Goal: Information Seeking & Learning: Compare options

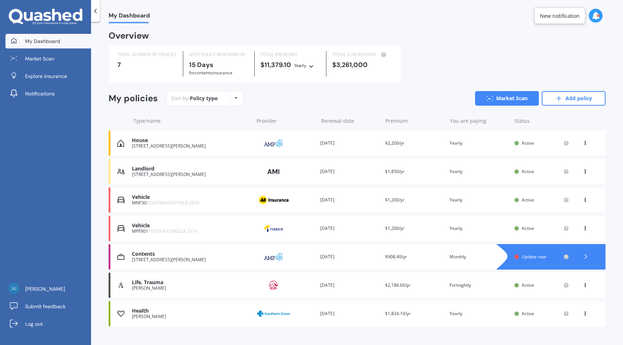
click at [302, 93] on div "Sort by: Policy type Policy type Alphabetical Date added Renewing next Market S…" at bounding box center [385, 98] width 439 height 15
click at [571, 97] on link "Add policy" at bounding box center [574, 98] width 64 height 15
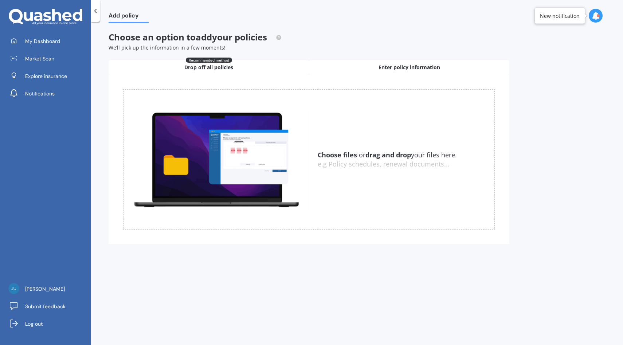
click at [367, 72] on div "Enter policy information" at bounding box center [409, 67] width 200 height 15
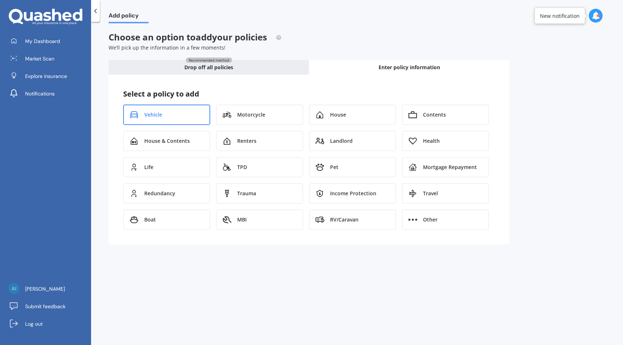
click at [182, 113] on div "Vehicle" at bounding box center [166, 115] width 87 height 20
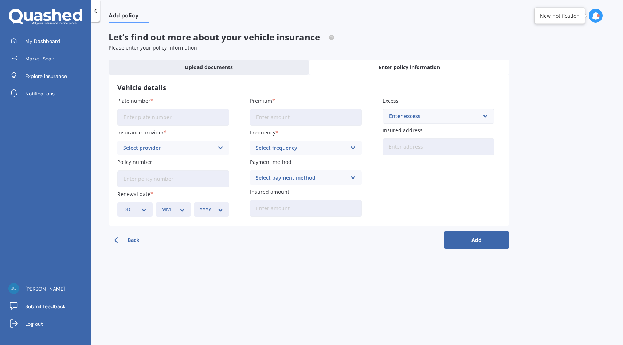
click at [177, 114] on input "Plate number" at bounding box center [173, 117] width 112 height 17
click at [177, 155] on div "Select provider AA AMI AMP ANZ ASB Aioi Nissay Dowa Ando Assurant Autosure BNZ …" at bounding box center [173, 148] width 112 height 15
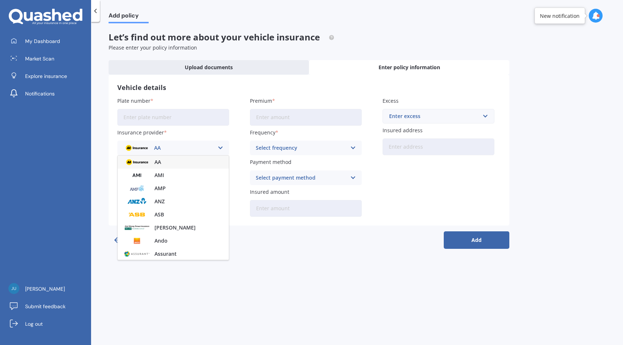
click at [164, 164] on div "AA" at bounding box center [173, 161] width 111 height 13
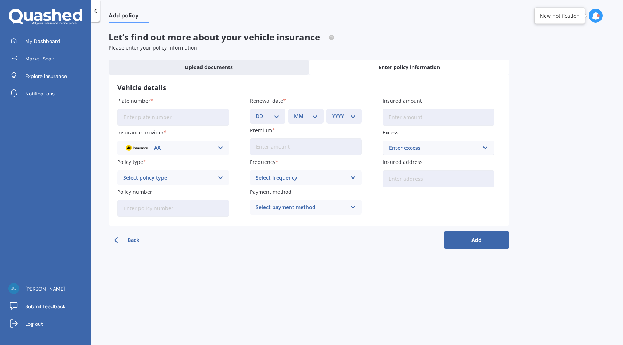
click at [176, 123] on input "Plate number" at bounding box center [173, 117] width 112 height 17
type input "CAR123"
click at [71, 40] on link "My Dashboard" at bounding box center [48, 41] width 86 height 15
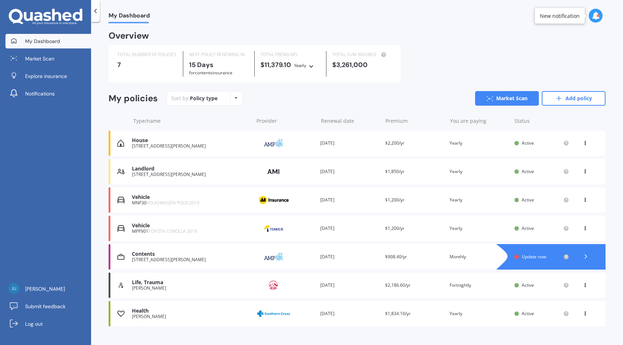
click at [589, 107] on div "My policies Sort by: Policy type Policy type Alphabetical Date added Renewing n…" at bounding box center [357, 101] width 497 height 20
click at [584, 99] on link "Add policy" at bounding box center [574, 98] width 64 height 15
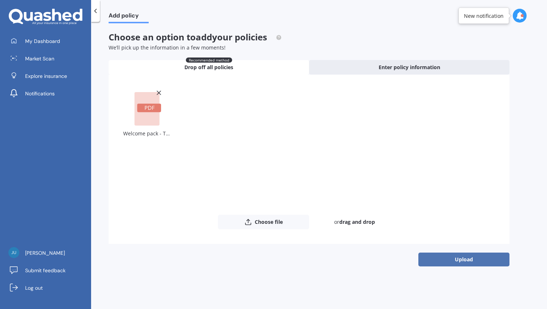
click at [479, 259] on button "Upload" at bounding box center [463, 260] width 91 height 14
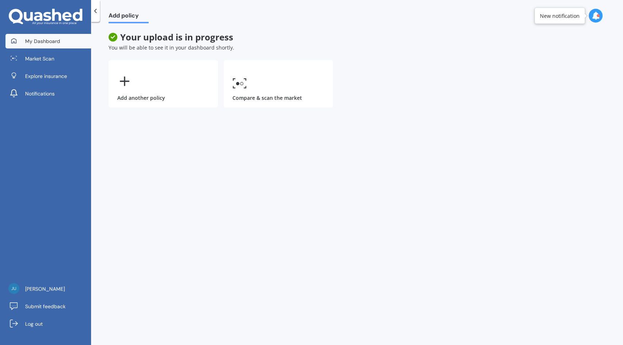
click at [43, 39] on span "My Dashboard" at bounding box center [42, 41] width 35 height 7
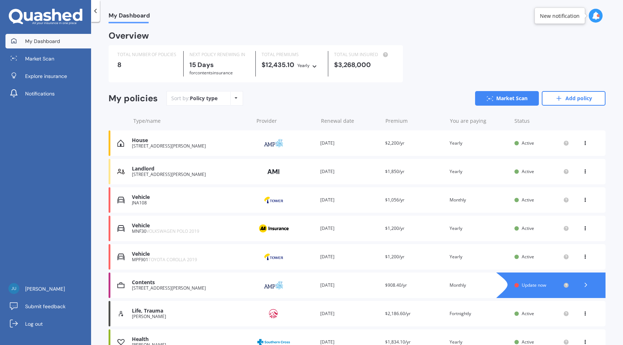
click at [279, 206] on img at bounding box center [273, 200] width 36 height 14
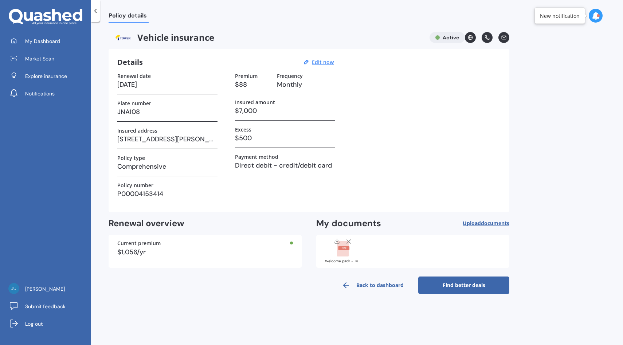
click at [349, 259] on div "Welcome pack - Tower - Demo Doc.pdf" at bounding box center [343, 261] width 36 height 4
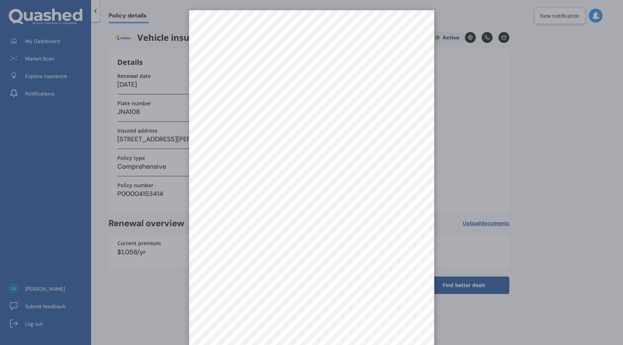
click at [529, 147] on div at bounding box center [311, 172] width 623 height 345
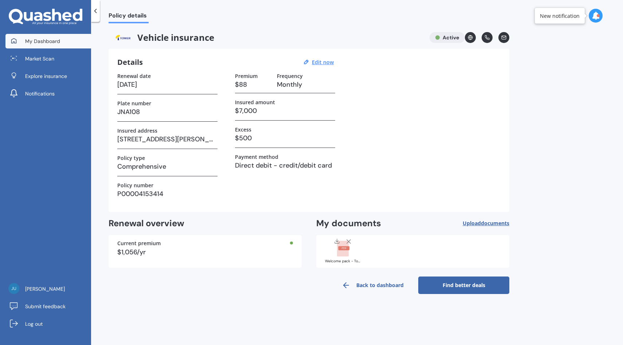
click at [76, 40] on link "My Dashboard" at bounding box center [48, 41] width 86 height 15
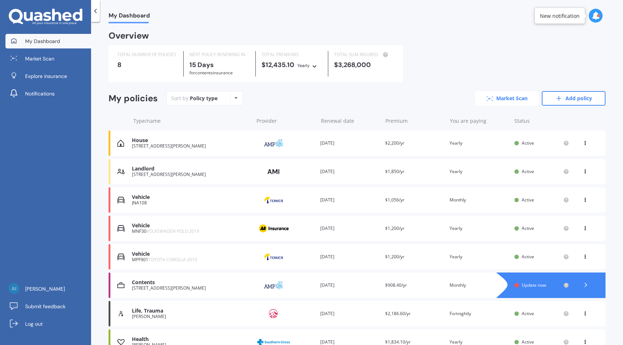
click at [495, 97] on link "Market Scan" at bounding box center [507, 98] width 64 height 15
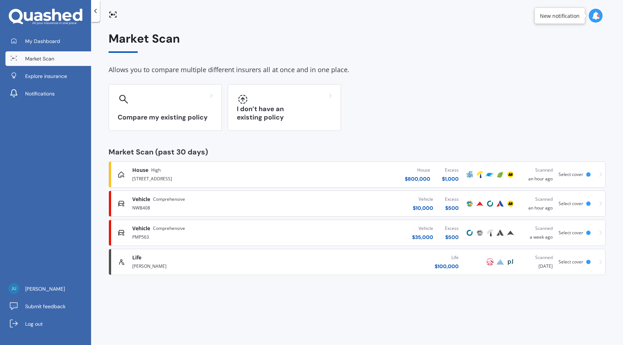
click at [370, 201] on div "Vehicle $ 10,000 Excess $ 500" at bounding box center [377, 204] width 173 height 22
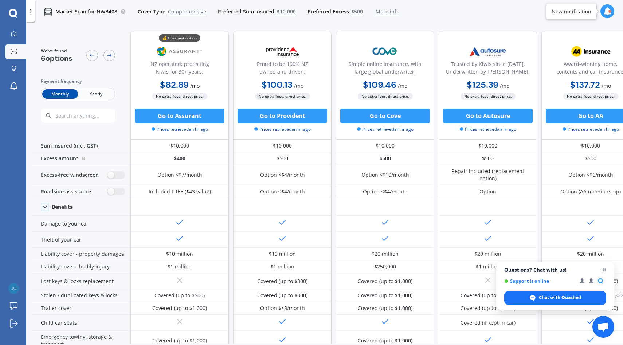
click at [603, 271] on span "Close chat" at bounding box center [604, 269] width 9 height 9
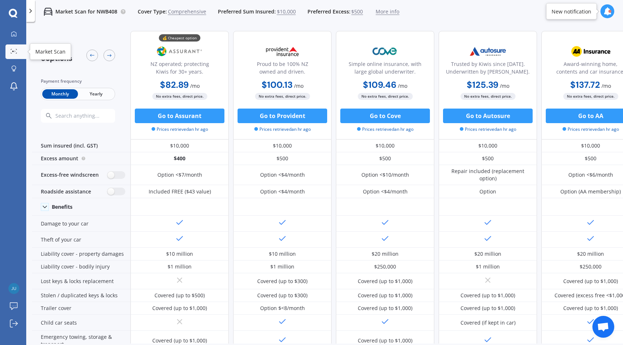
click at [20, 52] on link "Market Scan" at bounding box center [15, 51] width 21 height 15
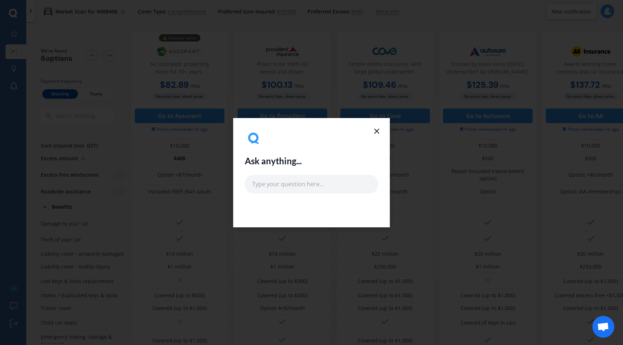
click at [377, 130] on line at bounding box center [376, 131] width 4 height 4
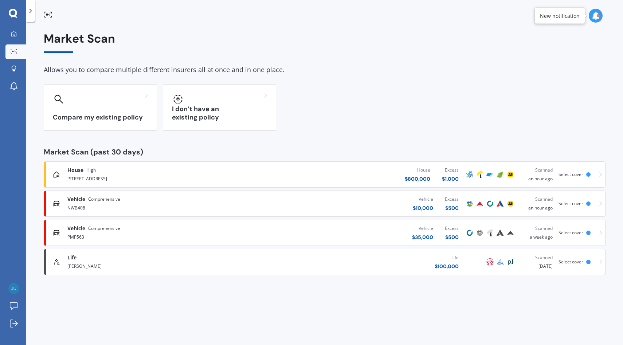
click at [349, 234] on div "Vehicle $ 35,000 Excess $ 500" at bounding box center [362, 233] width 206 height 22
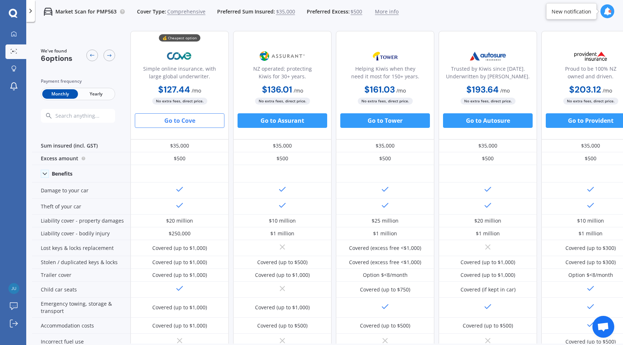
click at [101, 94] on span "Yearly" at bounding box center [96, 93] width 36 height 9
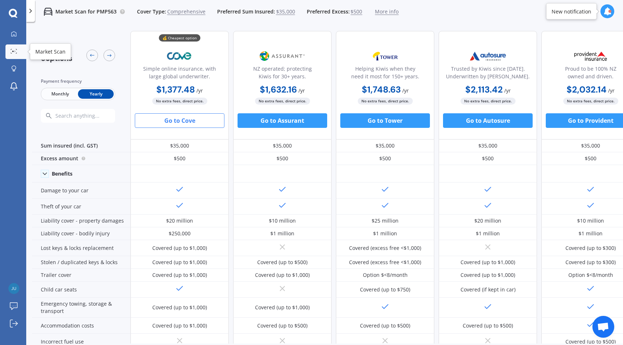
click at [18, 51] on div at bounding box center [13, 51] width 11 height 5
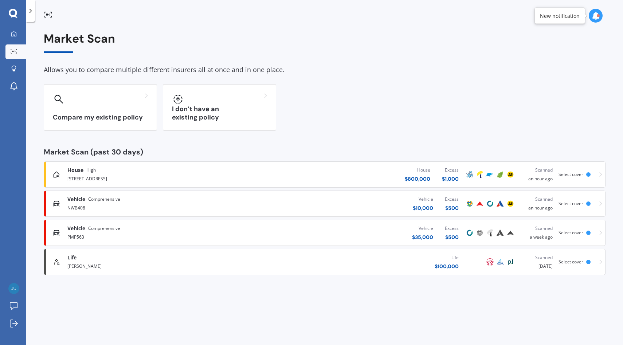
click at [365, 208] on div "Vehicle $ 10,000 Excess $ 500" at bounding box center [362, 204] width 206 height 22
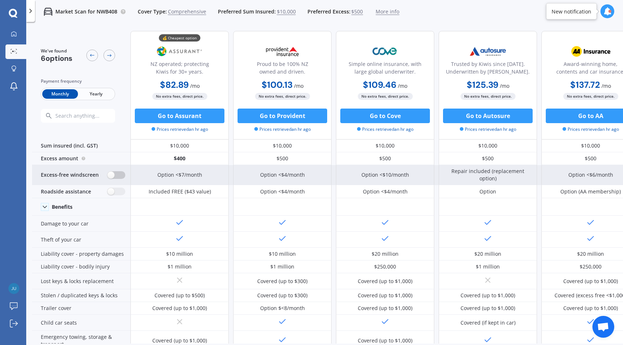
click at [117, 175] on label at bounding box center [116, 175] width 18 height 8
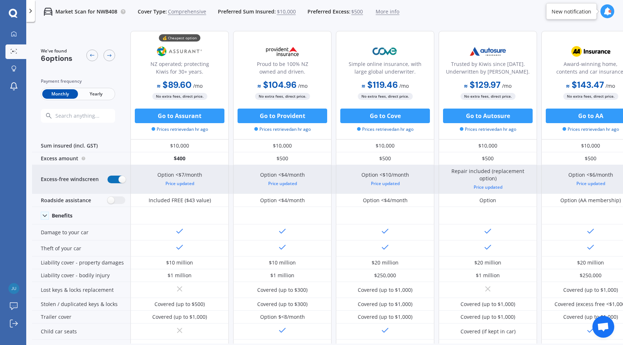
click at [115, 178] on label at bounding box center [116, 180] width 18 height 8
radio input "false"
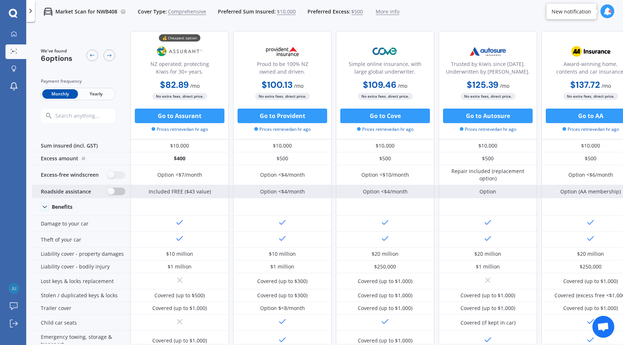
click at [118, 191] on label at bounding box center [116, 192] width 18 height 8
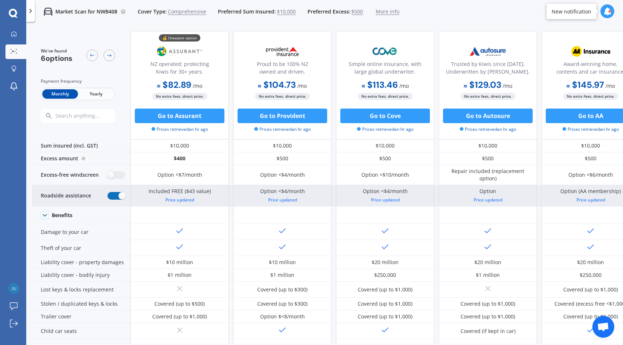
click at [115, 196] on label at bounding box center [116, 196] width 18 height 8
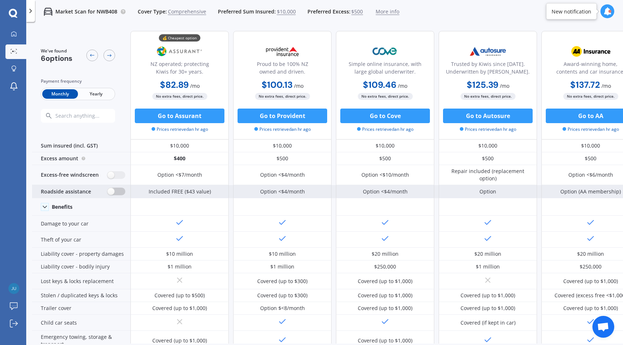
click at [119, 189] on label at bounding box center [116, 192] width 18 height 8
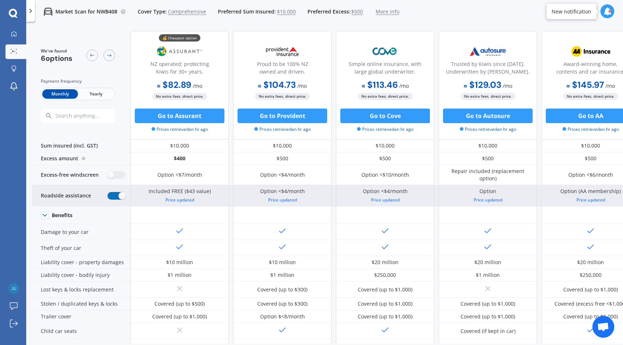
click at [117, 197] on label at bounding box center [116, 196] width 18 height 8
radio input "false"
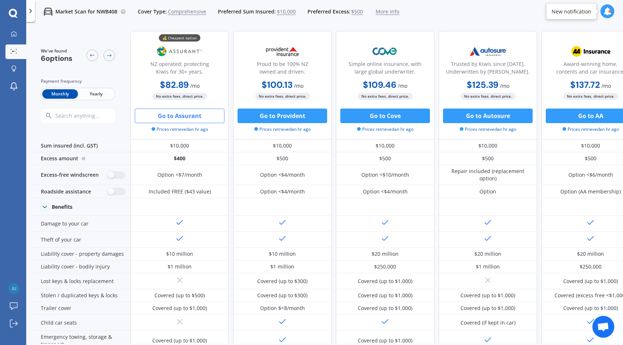
click at [196, 115] on button "Go to Assurant" at bounding box center [180, 116] width 90 height 15
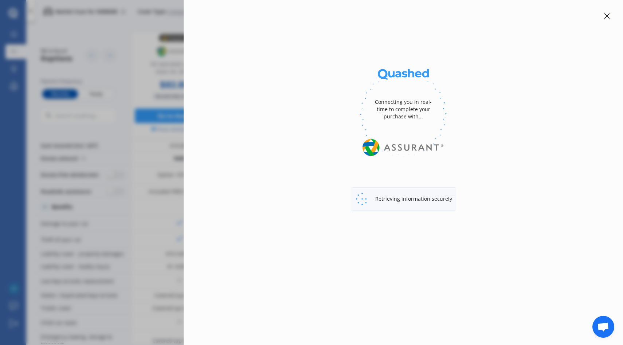
select select "Monthly"
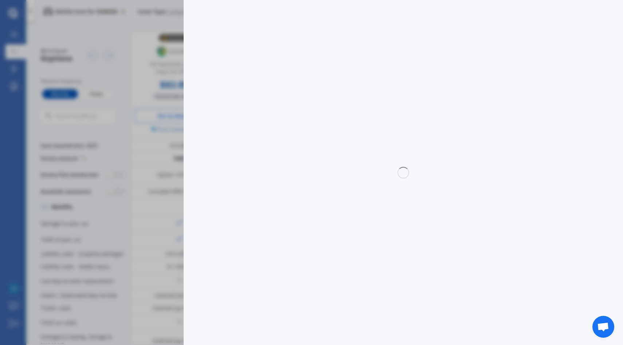
select select "full"
select select "0"
select select "North Shore"
select select "TOYOTA"
select select "AQUA"
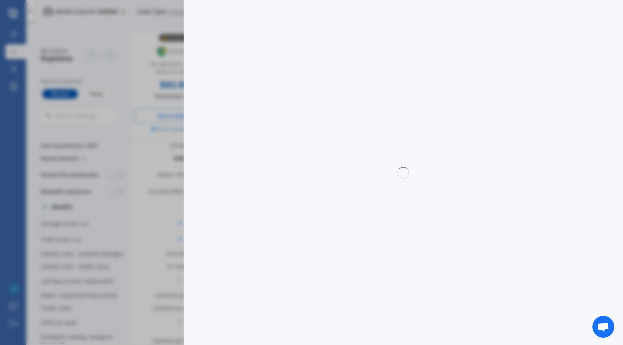
select select "HYBRID"
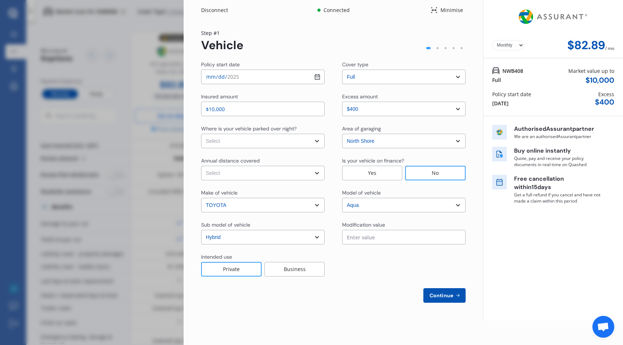
click at [289, 142] on select "Select In a garage On own property On street or road" at bounding box center [262, 141] width 123 height 15
select select "In a garage"
click at [201, 134] on select "Select In a garage On own property On street or road" at bounding box center [262, 141] width 123 height 15
click at [306, 172] on select "Select Low (less than 15,000km per year) Average (15,000-30,000km per year) Hig…" at bounding box center [262, 173] width 123 height 15
select select "20000"
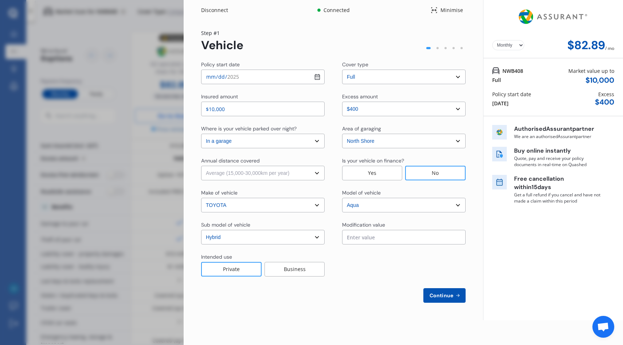
click at [201, 166] on select "Select Low (less than 15,000km per year) Average (15,000-30,000km per year) Hig…" at bounding box center [262, 173] width 123 height 15
click at [449, 295] on span "Continue" at bounding box center [441, 295] width 27 height 6
select select "Mr"
select select "01"
select select "11"
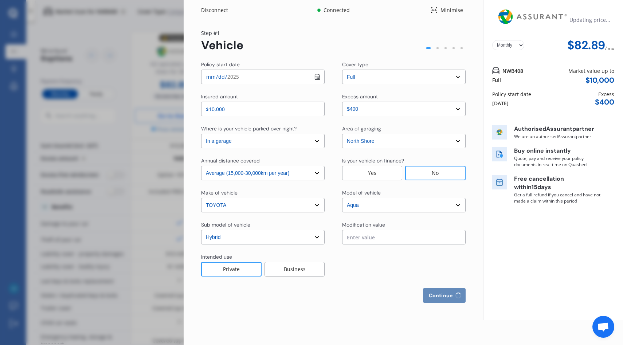
select select "1987"
select select "full"
select select "more than 4 years"
select select "New Zealand"
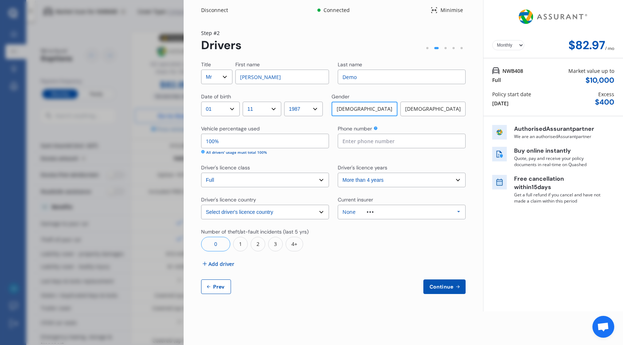
click at [216, 284] on span "Prev" at bounding box center [219, 287] width 15 height 6
select select "full"
select select "0"
select select "In a garage"
select select "North Shore"
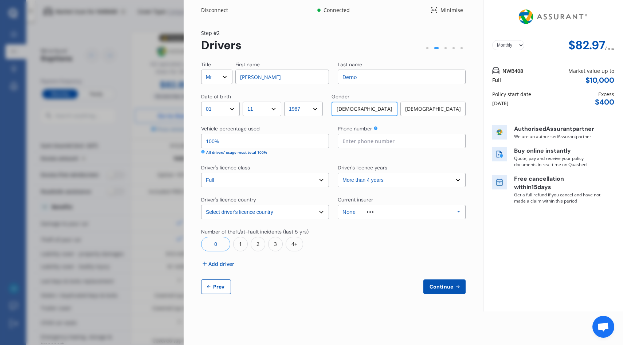
select select "20000"
select select "TOYOTA"
select select "AQUA"
select select "HYBRID"
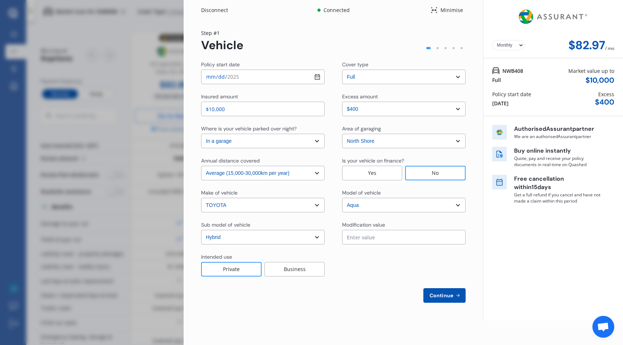
click at [452, 9] on div "Minimise" at bounding box center [451, 10] width 28 height 7
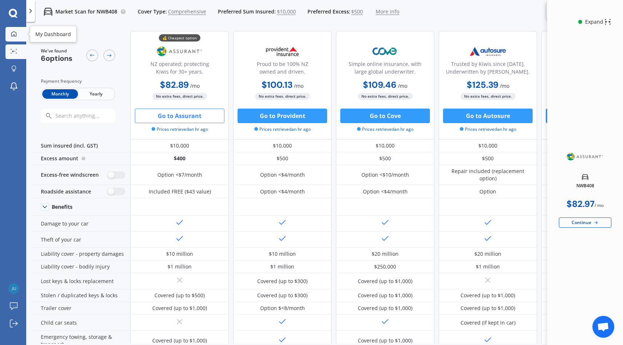
click at [18, 41] on link "My Dashboard" at bounding box center [15, 34] width 21 height 15
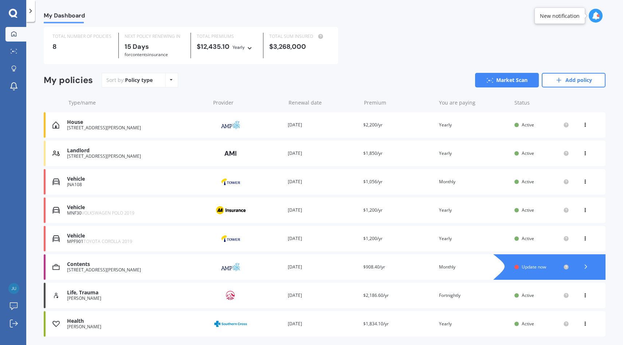
scroll to position [29, 0]
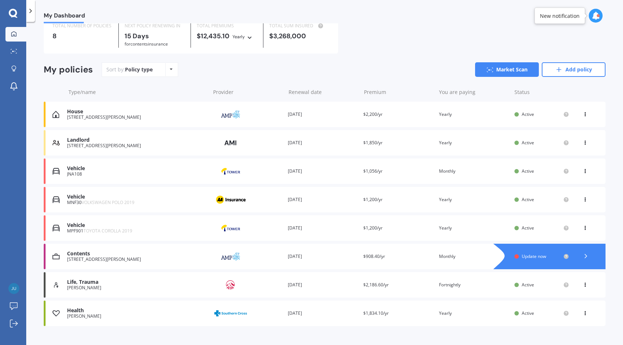
click at [32, 9] on icon at bounding box center [30, 10] width 7 height 7
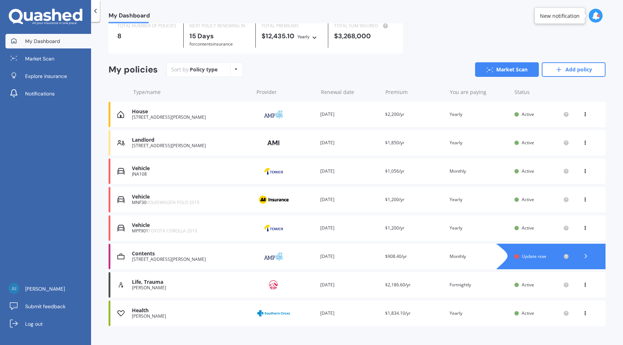
scroll to position [0, 0]
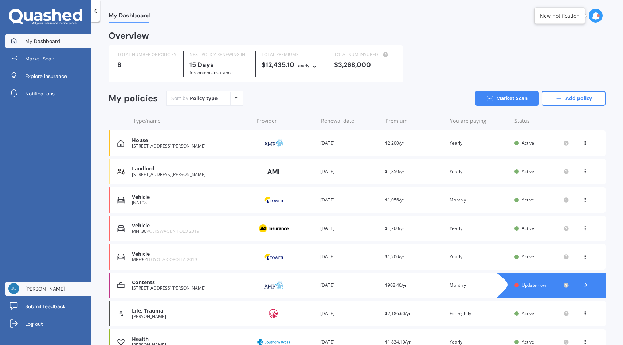
click at [55, 288] on link "[PERSON_NAME]" at bounding box center [48, 288] width 86 height 15
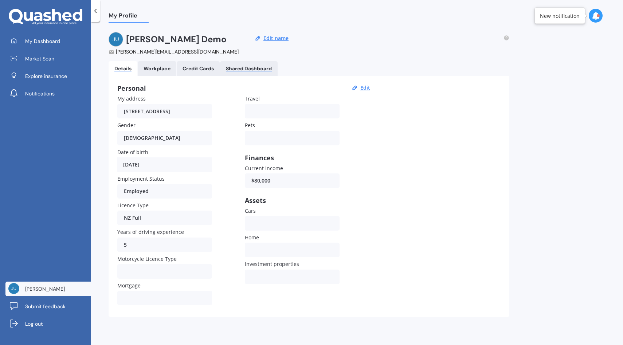
click at [269, 69] on div "Shared Dashboard" at bounding box center [249, 69] width 46 height 6
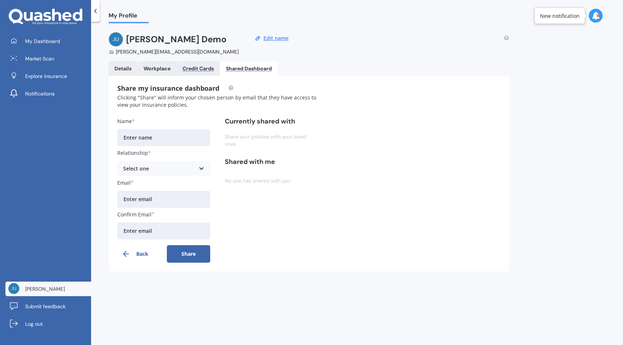
click at [212, 67] on div "Credit Cards" at bounding box center [197, 69] width 31 height 6
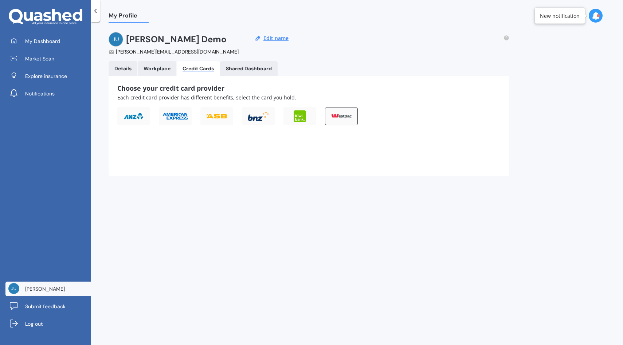
click at [345, 113] on div at bounding box center [341, 116] width 33 height 18
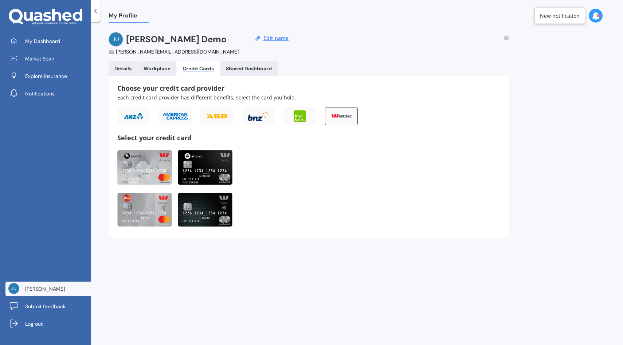
click at [215, 163] on img at bounding box center [205, 167] width 55 height 35
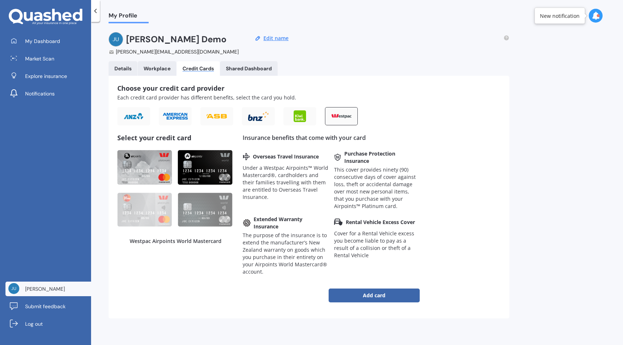
click at [149, 176] on img at bounding box center [144, 167] width 55 height 35
click at [218, 177] on img at bounding box center [205, 167] width 55 height 35
click at [184, 118] on img at bounding box center [175, 116] width 26 height 8
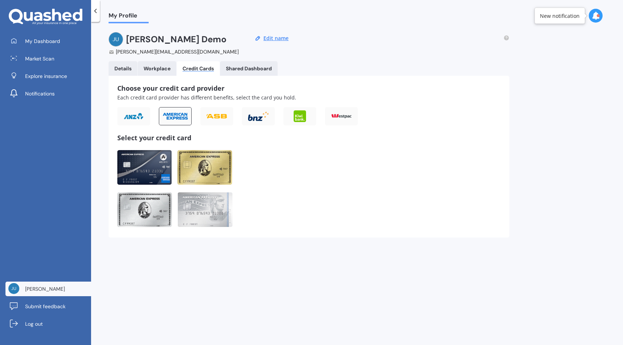
click at [164, 168] on img at bounding box center [144, 167] width 54 height 35
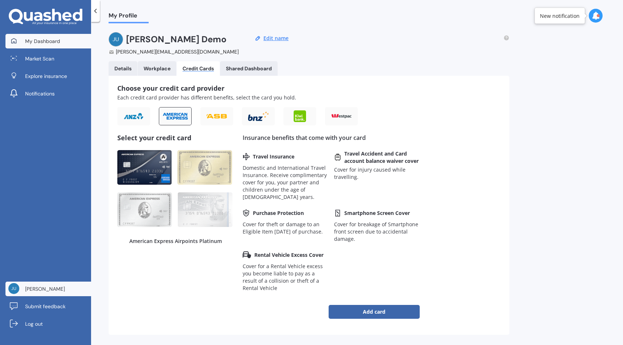
click at [64, 39] on link "My Dashboard" at bounding box center [48, 41] width 86 height 15
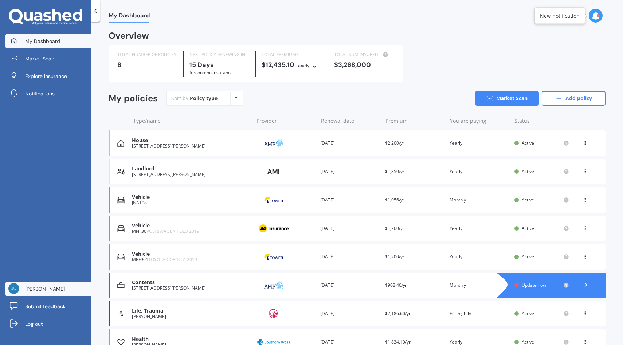
click at [63, 287] on link "[PERSON_NAME]" at bounding box center [48, 288] width 86 height 15
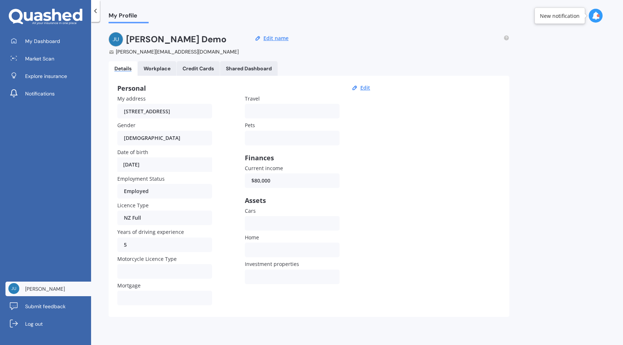
click at [204, 72] on Cards "Credit Cards" at bounding box center [198, 68] width 43 height 15
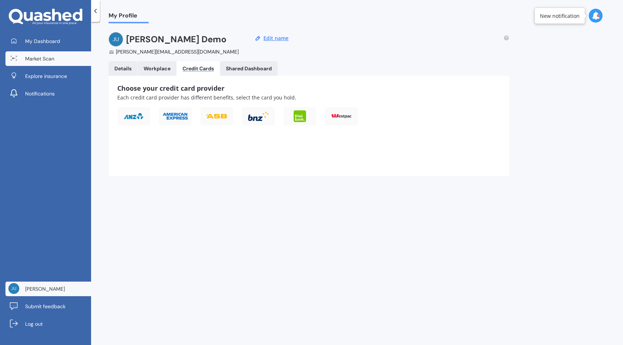
click at [62, 56] on link "Market Scan" at bounding box center [48, 58] width 86 height 15
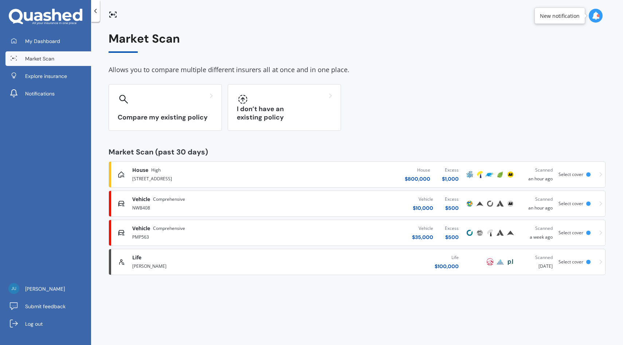
click at [255, 210] on div "NWB408" at bounding box center [211, 207] width 159 height 9
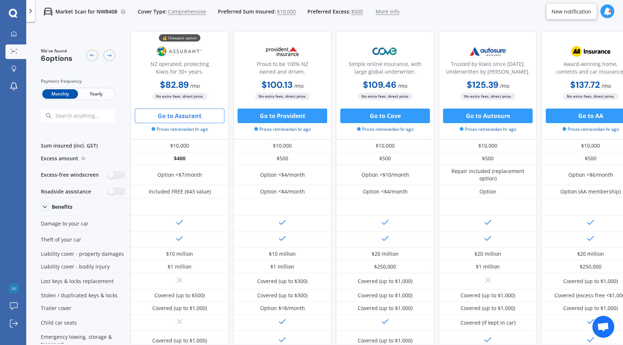
click at [93, 92] on span "Yearly" at bounding box center [96, 93] width 36 height 9
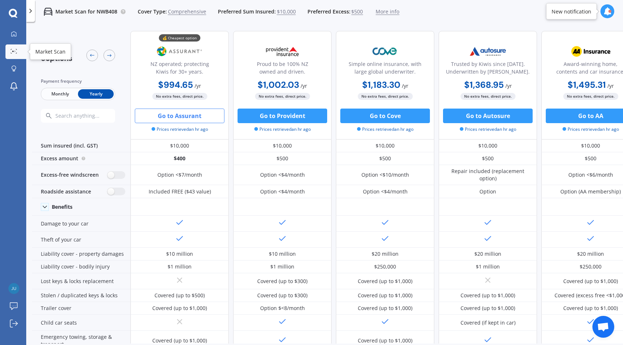
click at [20, 51] on link "Market Scan" at bounding box center [15, 51] width 21 height 15
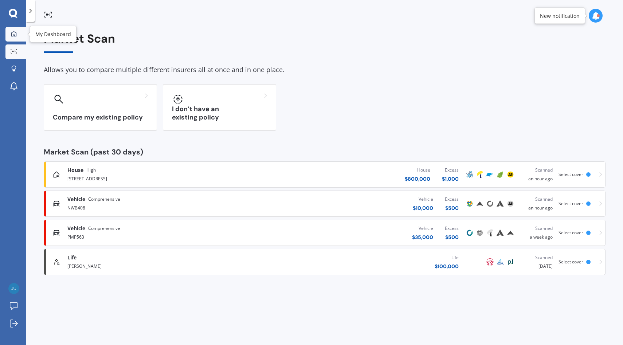
click at [18, 37] on div at bounding box center [13, 34] width 11 height 7
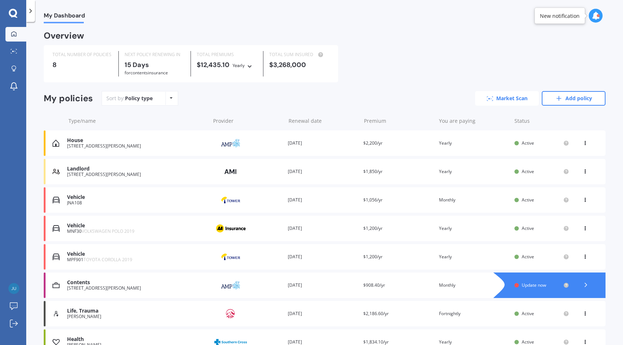
click at [503, 93] on link "Market Scan" at bounding box center [507, 98] width 64 height 15
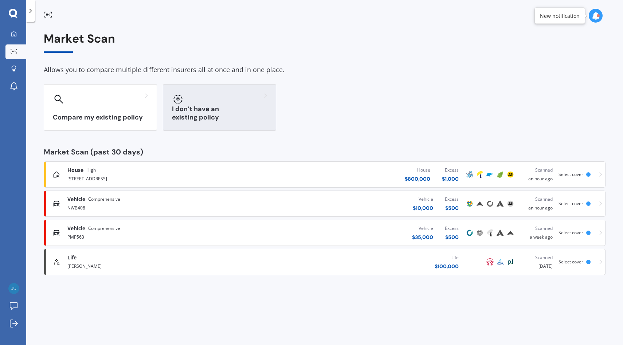
click at [219, 103] on div at bounding box center [219, 99] width 95 height 12
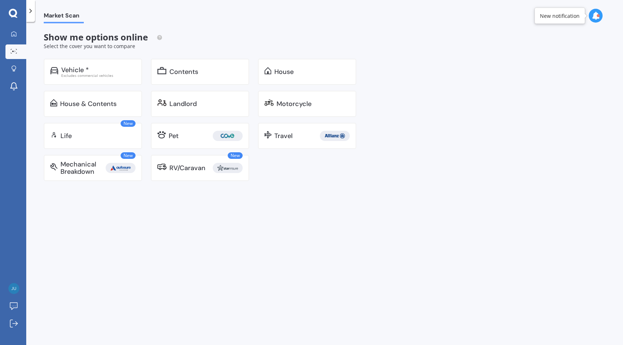
click at [21, 52] on link "Market Scan" at bounding box center [15, 51] width 21 height 15
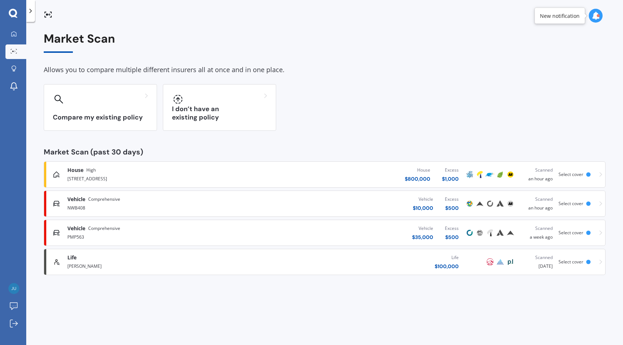
click at [273, 274] on link "Life [PERSON_NAME] Demo Life $ 100,000 Scanned [DATE] Select cover" at bounding box center [325, 262] width 562 height 26
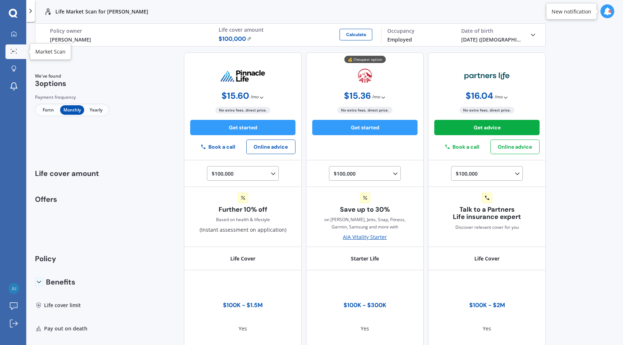
click at [15, 48] on link "Market Scan" at bounding box center [15, 51] width 21 height 15
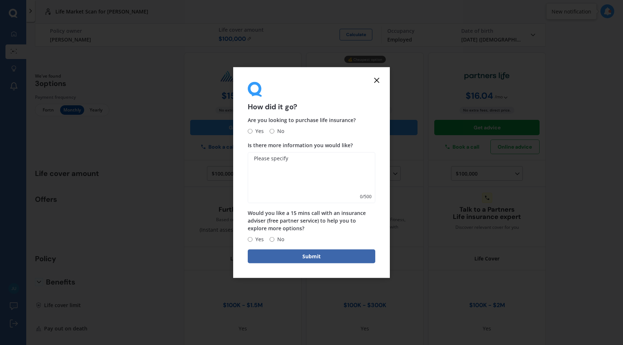
click at [373, 80] on icon at bounding box center [376, 80] width 9 height 9
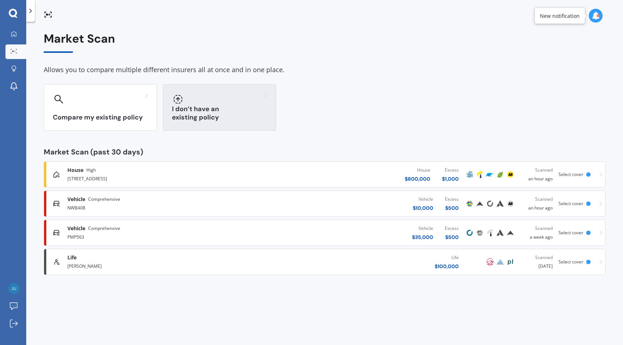
click at [245, 103] on div at bounding box center [219, 99] width 95 height 12
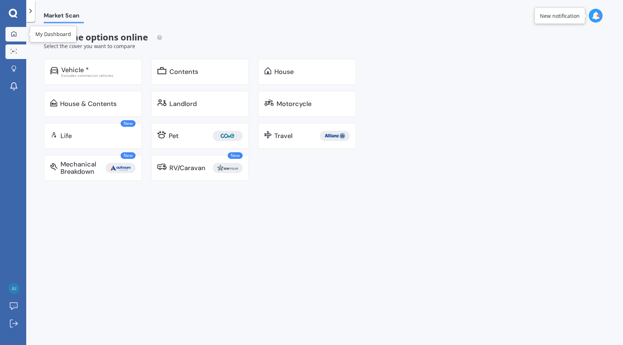
click at [15, 33] on icon at bounding box center [14, 34] width 6 height 6
